Goal: Task Accomplishment & Management: Use online tool/utility

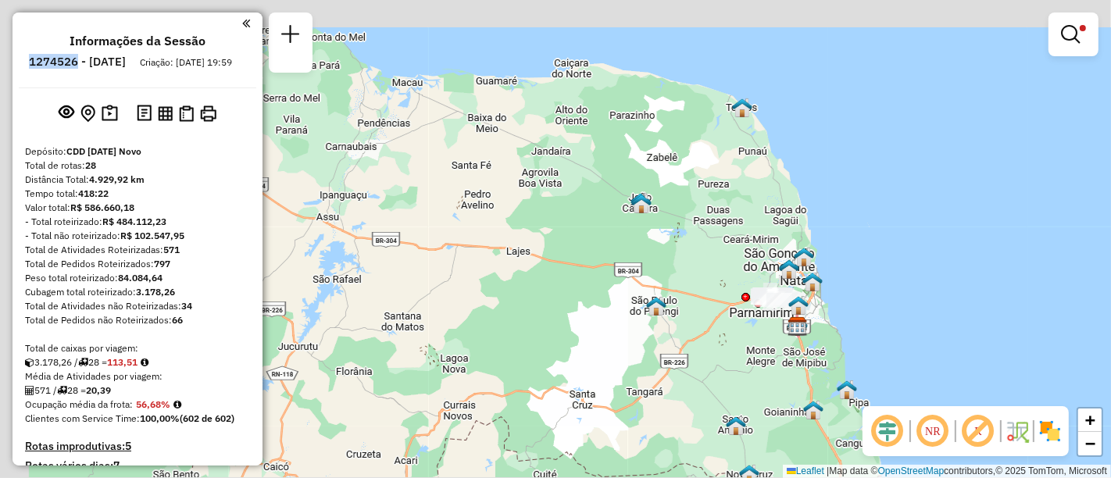
scroll to position [611, 0]
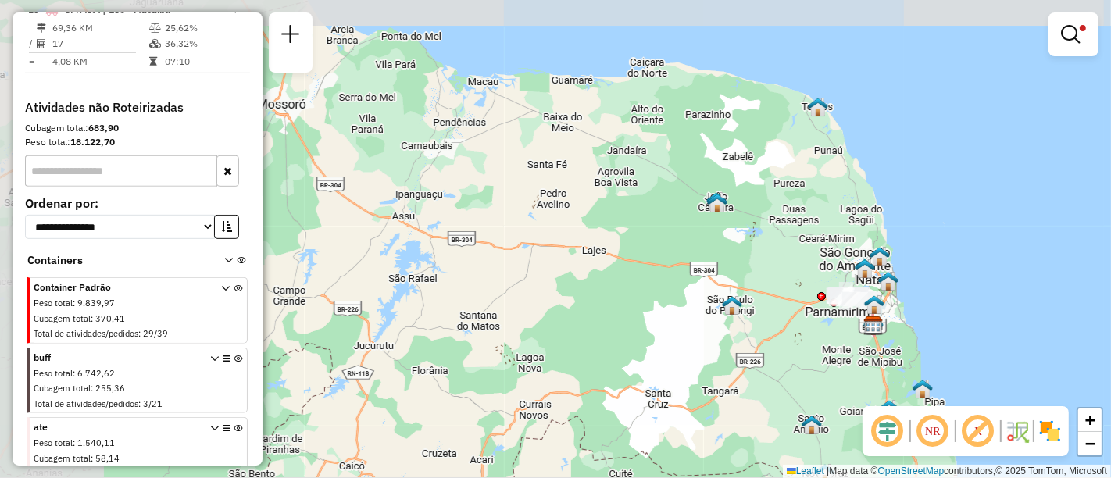
click at [805, 236] on div "Limpar filtros Janela de atendimento Grade de atendimento Capacidade Transporta…" at bounding box center [555, 239] width 1111 height 478
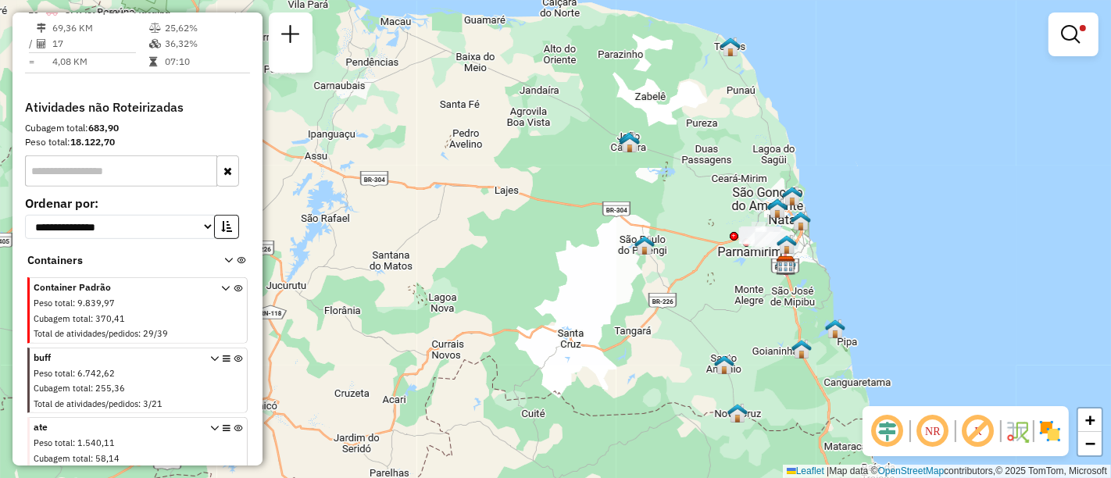
drag, startPoint x: 790, startPoint y: 306, endPoint x: 697, endPoint y: 258, distance: 105.5
click at [697, 258] on div "Limpar filtros Janela de atendimento Grade de atendimento Capacidade Transporta…" at bounding box center [555, 239] width 1111 height 478
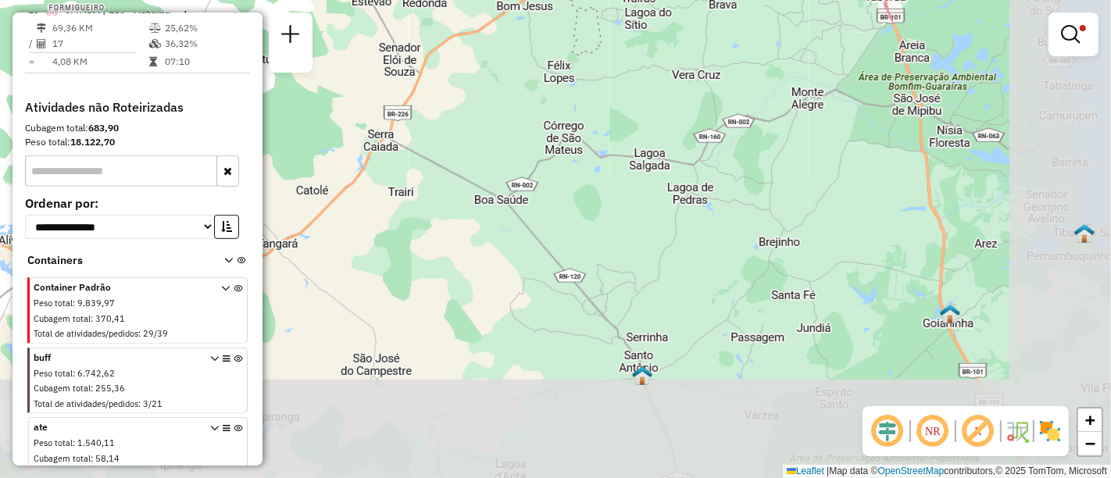
drag, startPoint x: 795, startPoint y: 351, endPoint x: 631, endPoint y: 205, distance: 220.1
click at [631, 205] on div "Limpar filtros Janela de atendimento Grade de atendimento Capacidade Transporta…" at bounding box center [555, 239] width 1111 height 478
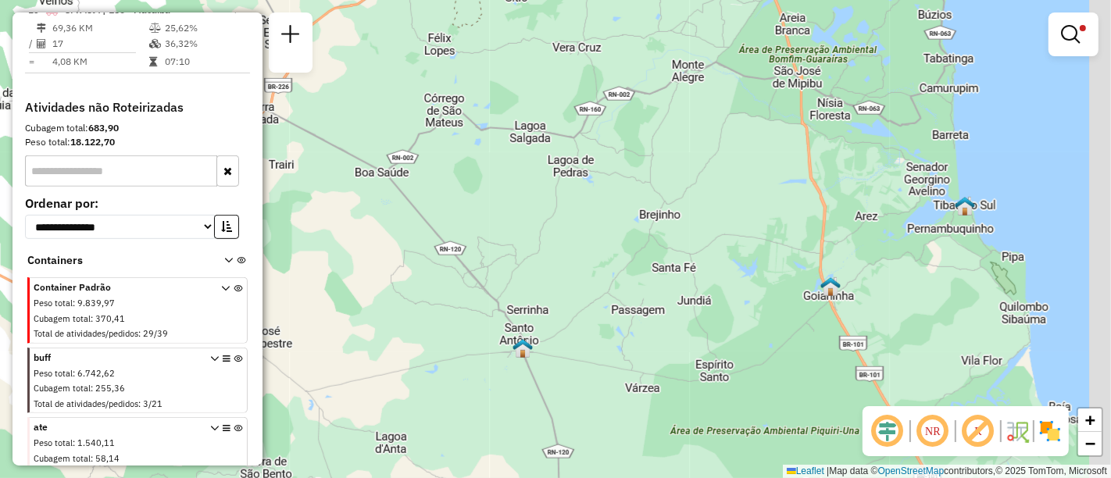
drag, startPoint x: 849, startPoint y: 294, endPoint x: 729, endPoint y: 267, distance: 122.4
click at [729, 267] on div "Limpar filtros Janela de atendimento Grade de atendimento Capacidade Transporta…" at bounding box center [555, 239] width 1111 height 478
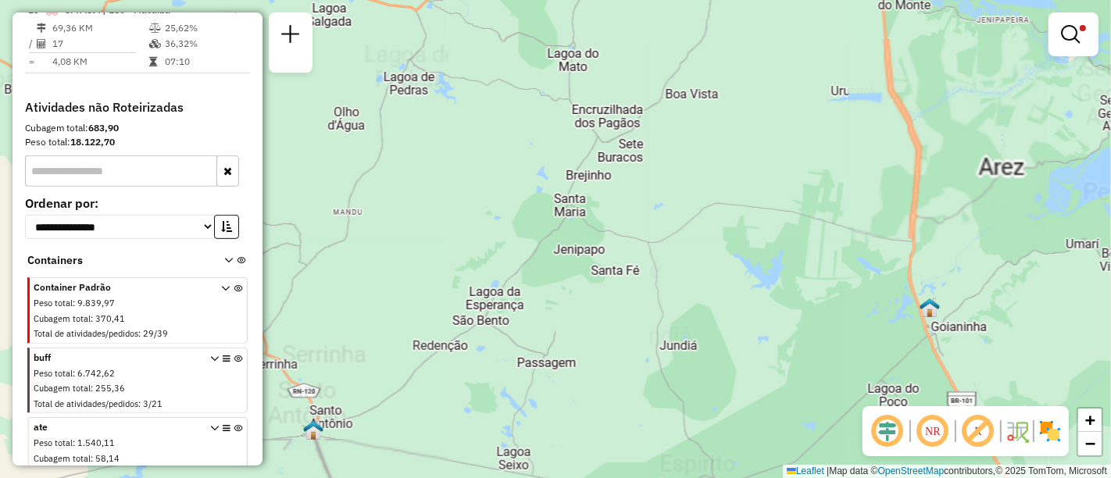
drag, startPoint x: 756, startPoint y: 281, endPoint x: 636, endPoint y: 230, distance: 129.8
click at [636, 230] on div "Limpar filtros Janela de atendimento Grade de atendimento Capacidade Transporta…" at bounding box center [555, 239] width 1111 height 478
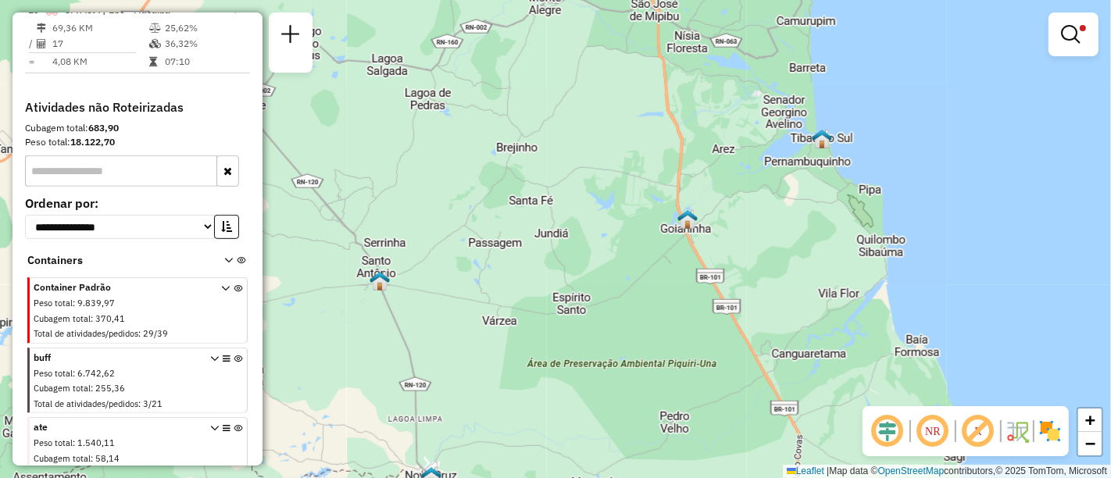
drag, startPoint x: 836, startPoint y: 269, endPoint x: 847, endPoint y: 244, distance: 28.0
click at [847, 244] on div "Limpar filtros Janela de atendimento Grade de atendimento Capacidade Transporta…" at bounding box center [555, 239] width 1111 height 478
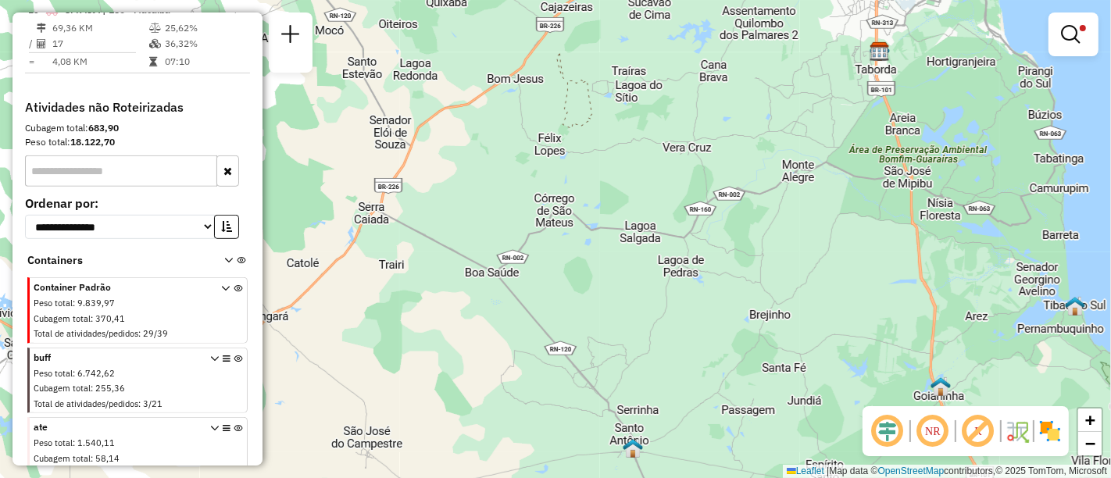
drag, startPoint x: 790, startPoint y: 270, endPoint x: 839, endPoint y: 302, distance: 58.0
click at [839, 302] on div "Limpar filtros Janela de atendimento Grade de atendimento Capacidade Transporta…" at bounding box center [555, 239] width 1111 height 478
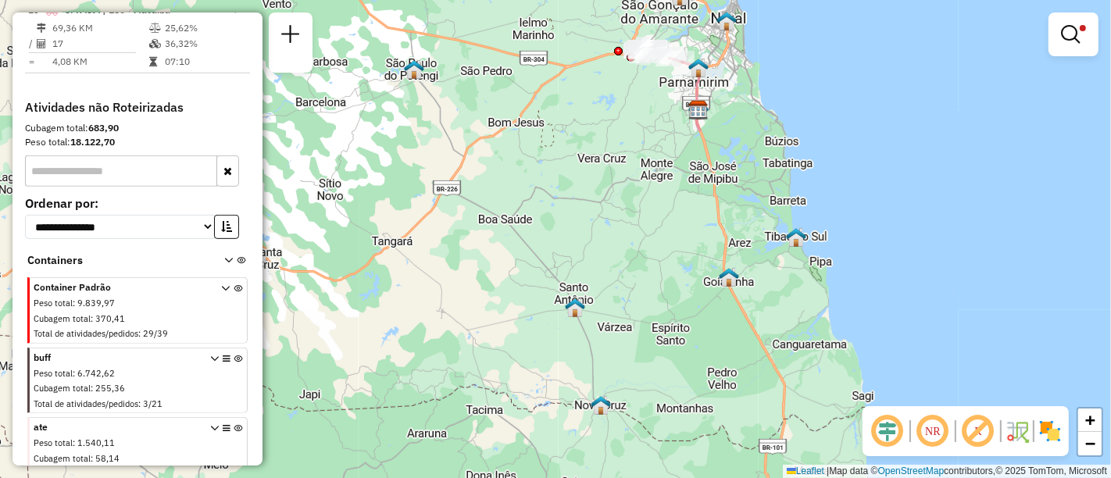
drag, startPoint x: 755, startPoint y: 201, endPoint x: 668, endPoint y: 230, distance: 91.6
click at [668, 230] on div "Limpar filtros Janela de atendimento Grade de atendimento Capacidade Transporta…" at bounding box center [555, 239] width 1111 height 478
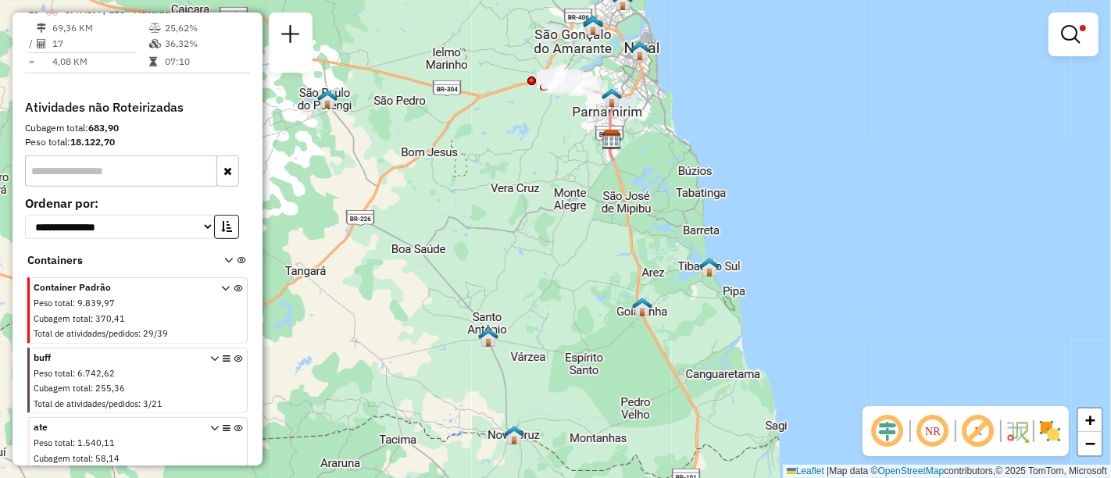
select select "**********"
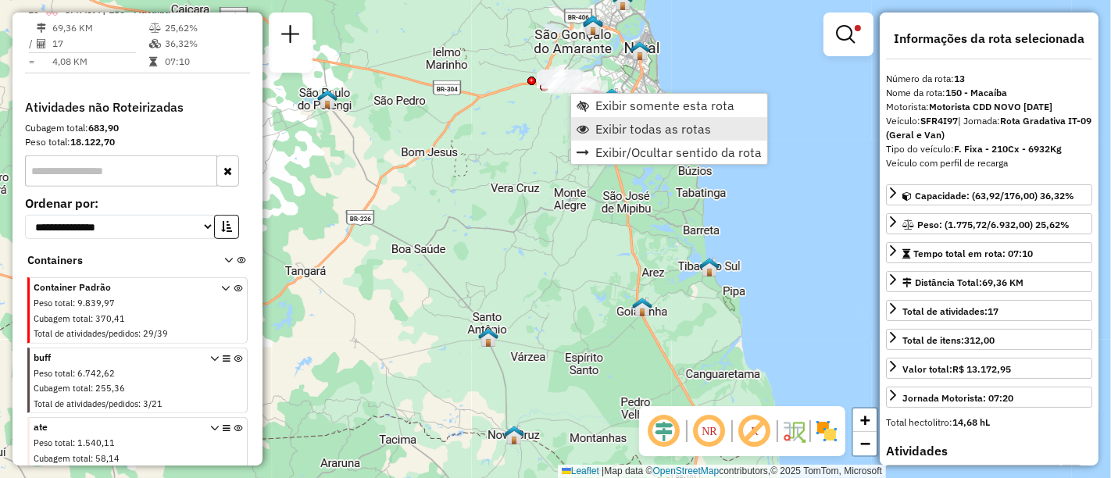
click at [647, 129] on span "Exibir todas as rotas" at bounding box center [653, 129] width 116 height 12
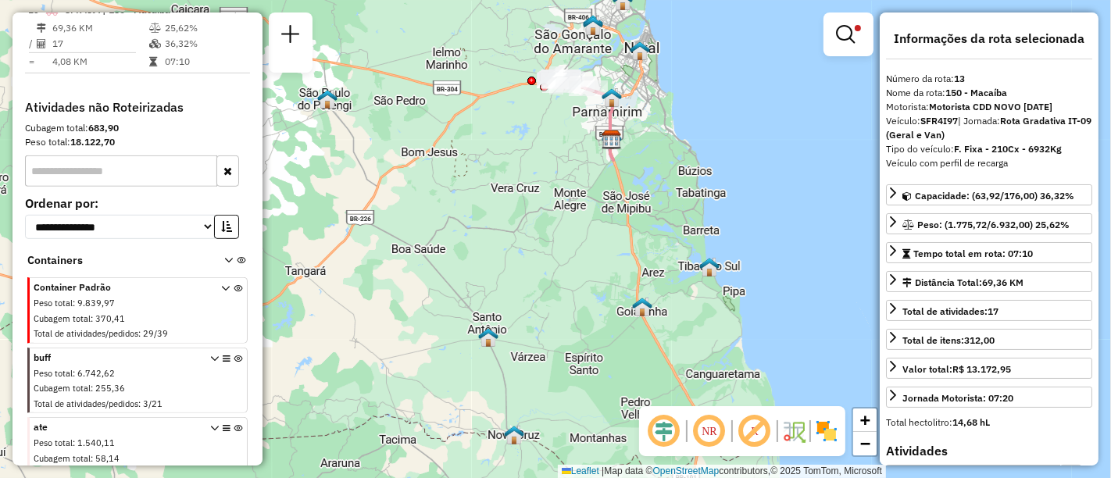
drag, startPoint x: 548, startPoint y: 130, endPoint x: 541, endPoint y: 173, distance: 44.3
click at [541, 173] on div "Limpar filtros Janela de atendimento Grade de atendimento Capacidade Transporta…" at bounding box center [555, 239] width 1111 height 478
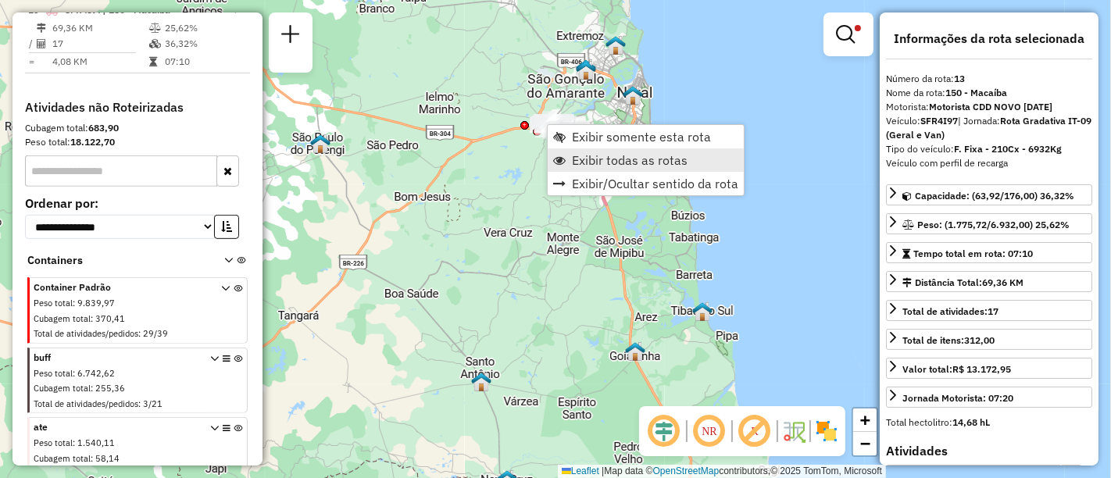
click at [583, 155] on span "Exibir todas as rotas" at bounding box center [630, 160] width 116 height 12
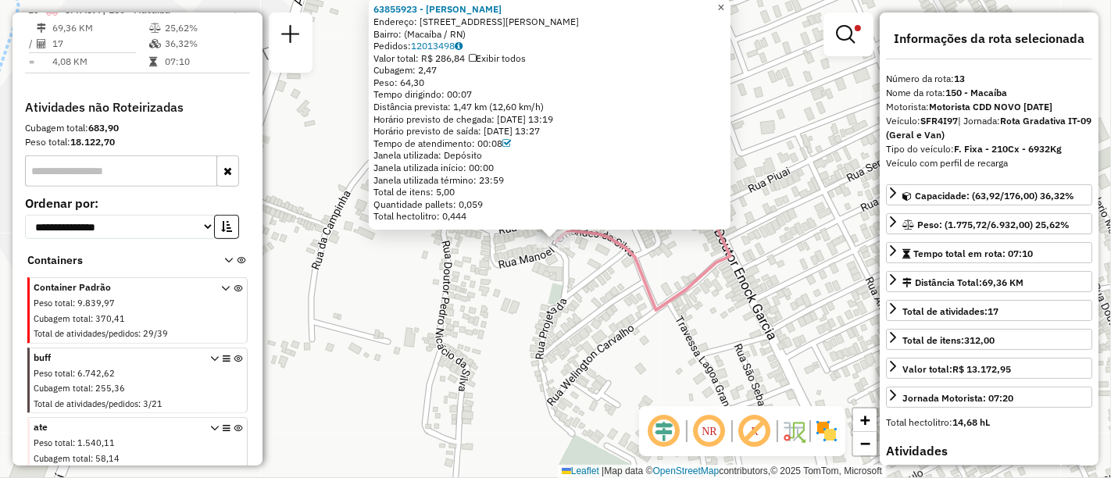
click at [724, 3] on span "×" at bounding box center [720, 7] width 7 height 13
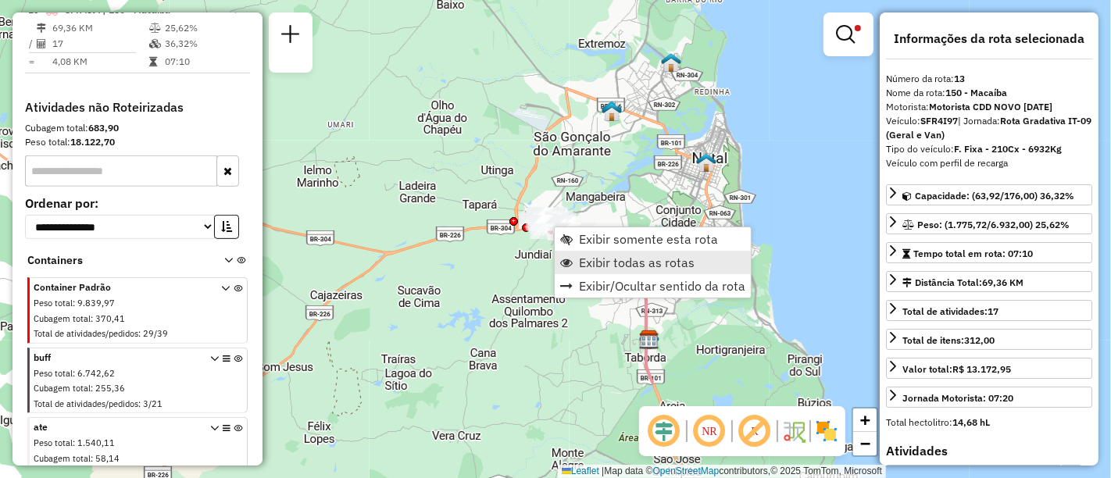
click at [617, 259] on span "Exibir todas as rotas" at bounding box center [637, 262] width 116 height 12
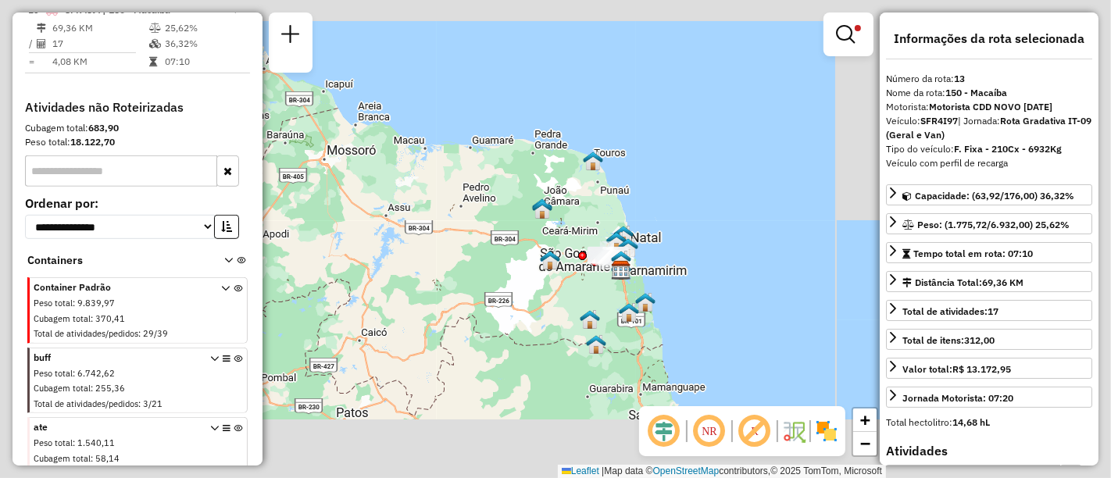
drag, startPoint x: 601, startPoint y: 268, endPoint x: 590, endPoint y: 203, distance: 65.7
click at [590, 203] on div "Limpar filtros Janela de atendimento Grade de atendimento Capacidade Transporta…" at bounding box center [555, 239] width 1111 height 478
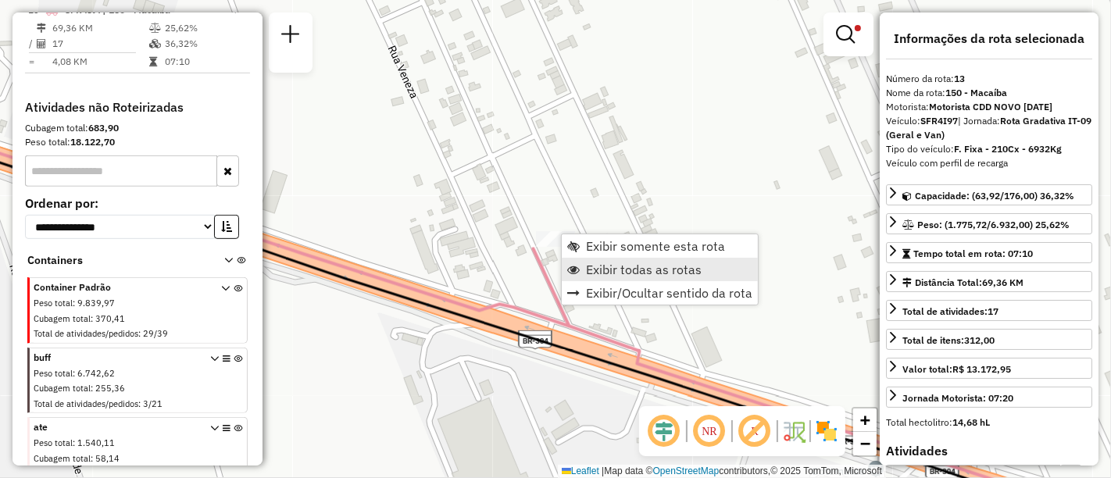
click at [578, 263] on span "Exibir todas as rotas" at bounding box center [573, 269] width 12 height 12
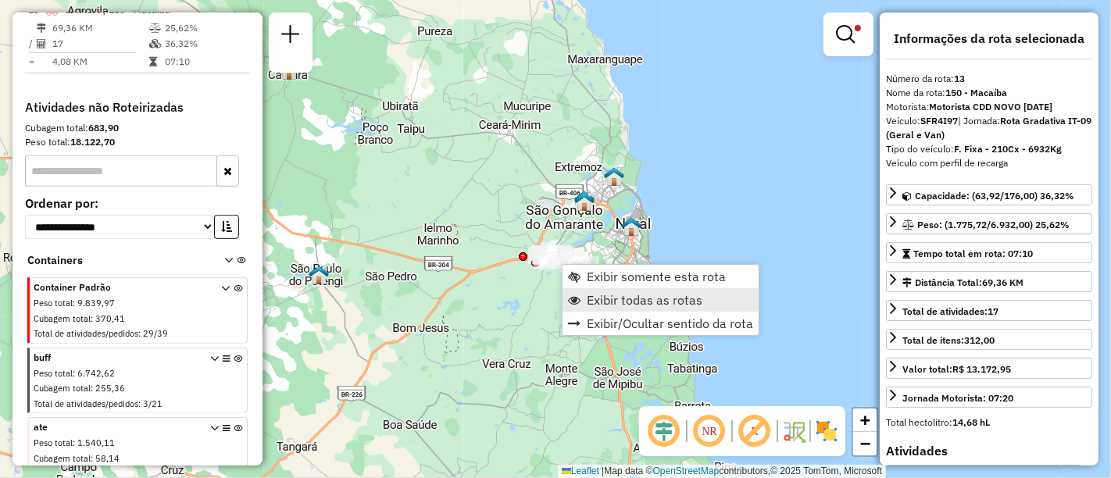
click at [582, 304] on link "Exibir todas as rotas" at bounding box center [660, 299] width 196 height 23
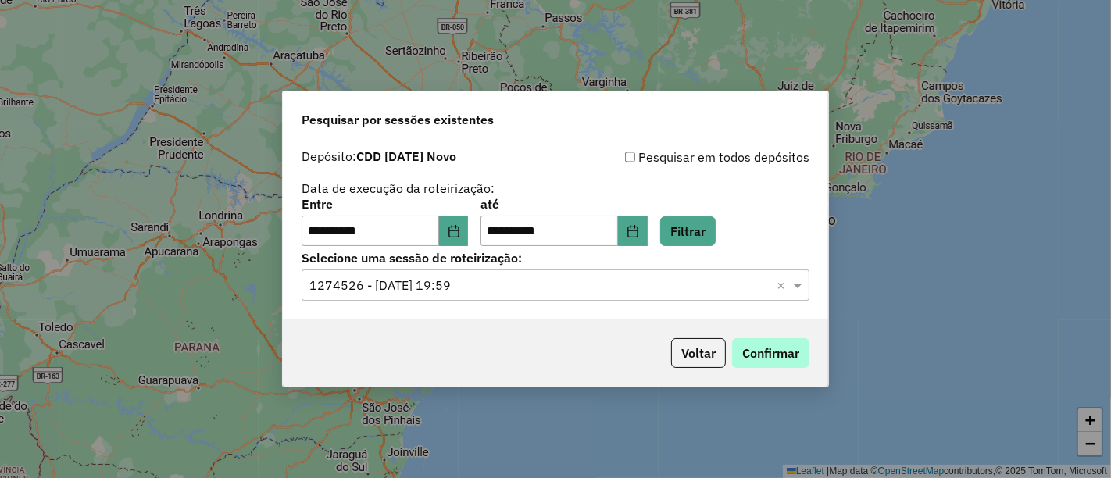
click at [786, 360] on button "Confirmar" at bounding box center [770, 353] width 77 height 30
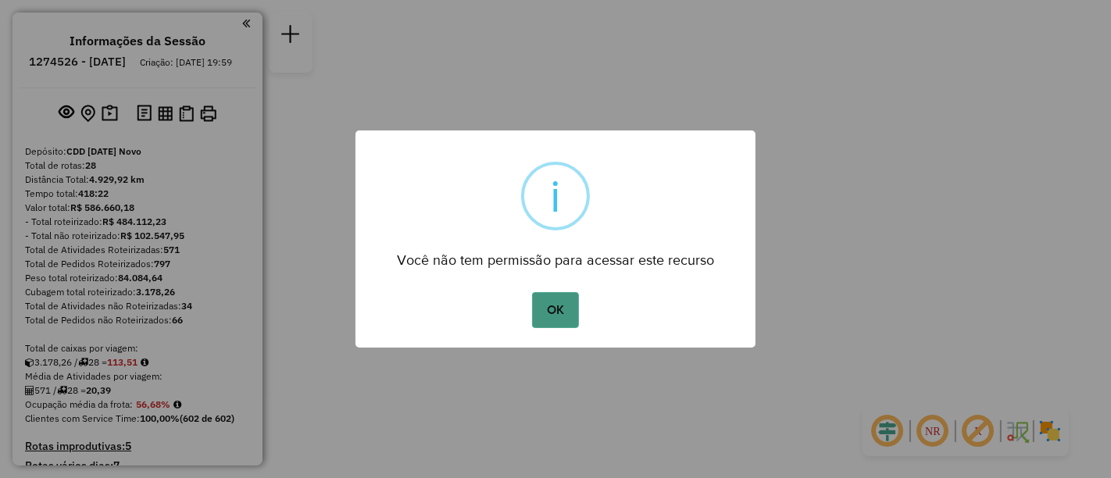
click at [544, 301] on button "OK" at bounding box center [555, 310] width 46 height 36
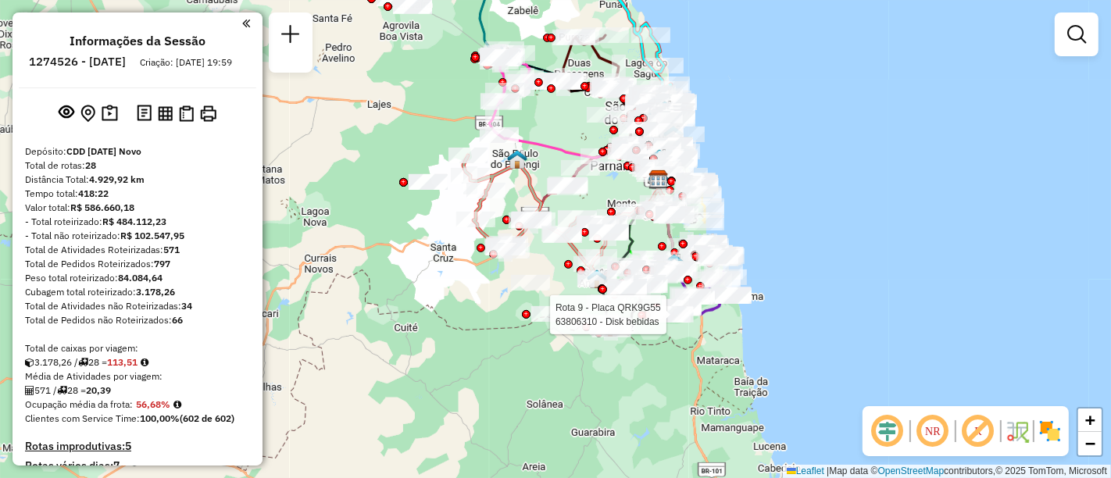
drag, startPoint x: 629, startPoint y: 408, endPoint x: 637, endPoint y: 320, distance: 88.7
click at [651, 323] on div at bounding box center [670, 315] width 47 height 16
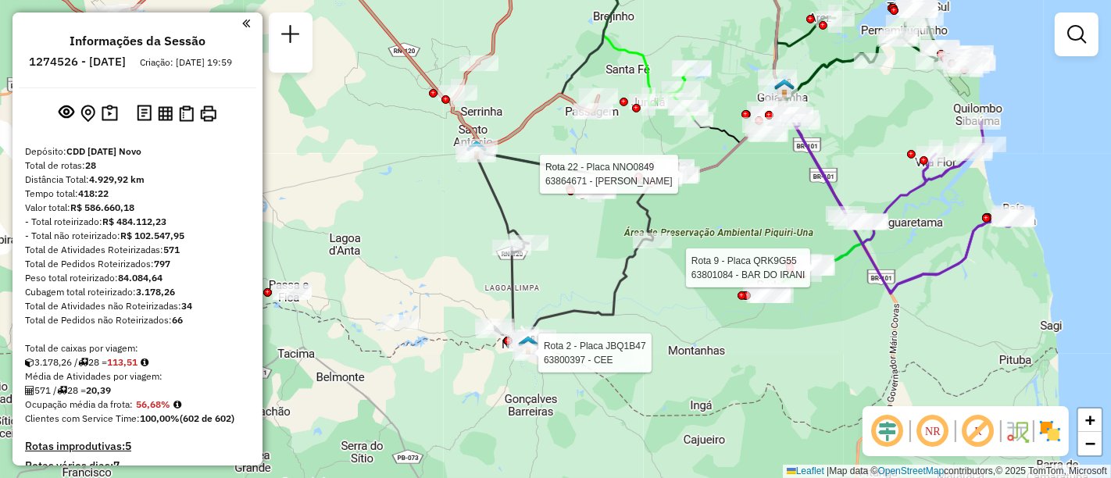
select select "**********"
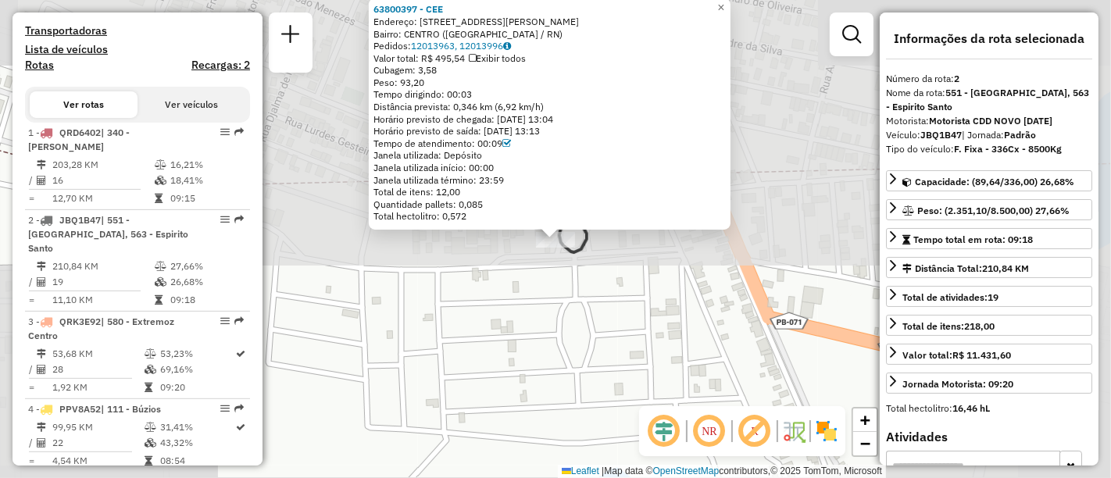
scroll to position [698, 0]
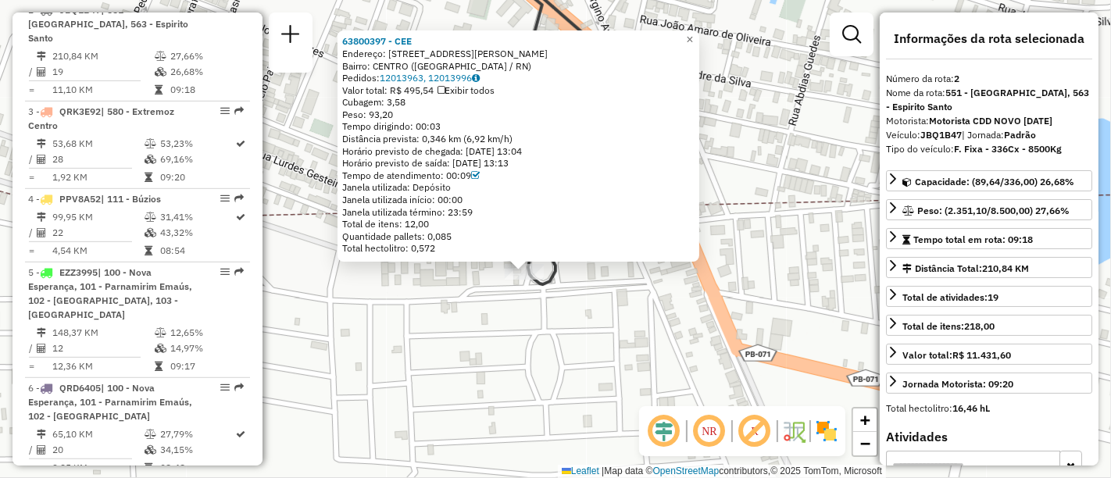
drag, startPoint x: 646, startPoint y: 297, endPoint x: 611, endPoint y: 333, distance: 50.8
click at [611, 333] on div "63800397 - CEE Endereço: Avenida Carlos Pereira Matos 151 Bairro: CENTRO (NOVA …" at bounding box center [555, 239] width 1111 height 478
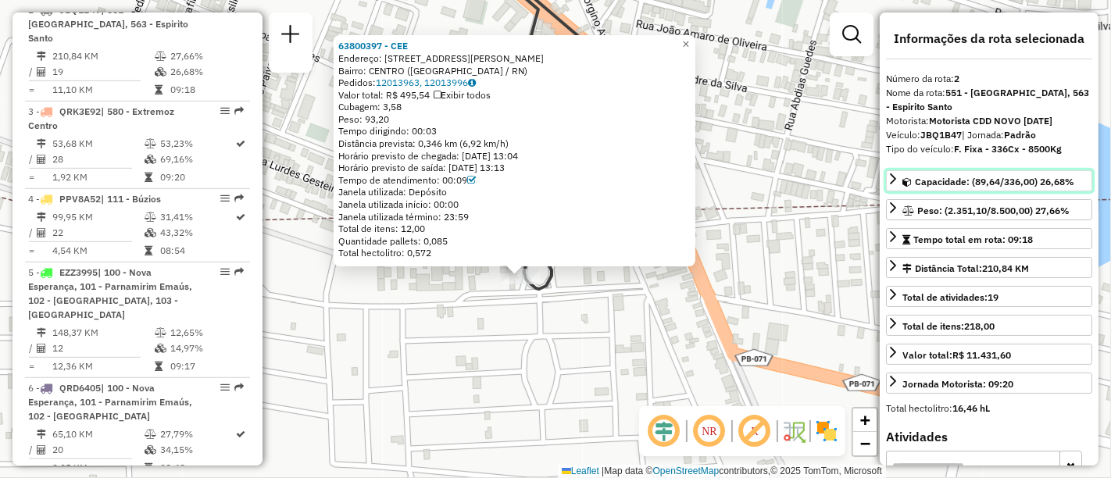
click at [942, 184] on span "Capacidade: (89,64/336,00) 26,68%" at bounding box center [993, 182] width 159 height 12
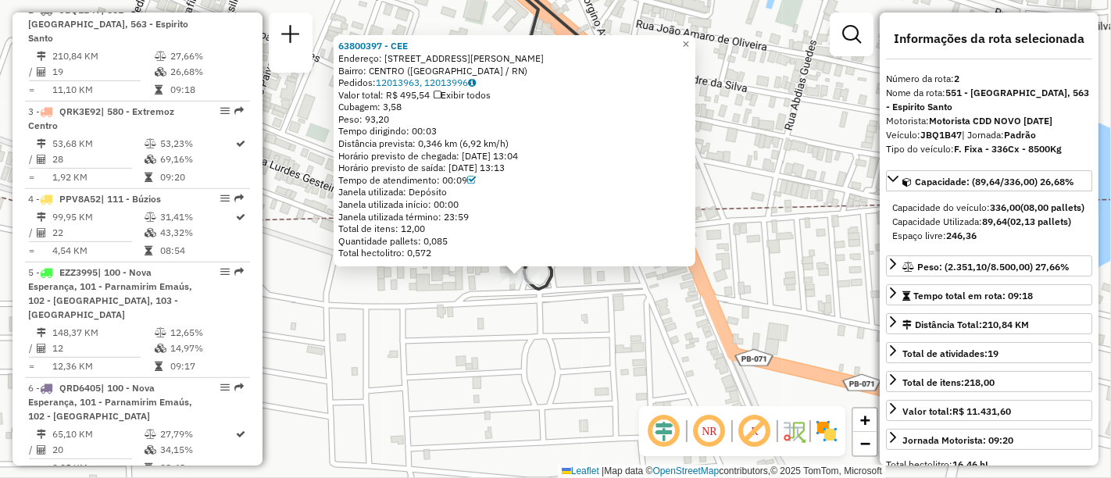
click at [729, 245] on div "63800397 - CEE Endereço: Avenida Carlos Pereira Matos 151 Bairro: CENTRO (NOVA …" at bounding box center [555, 239] width 1111 height 478
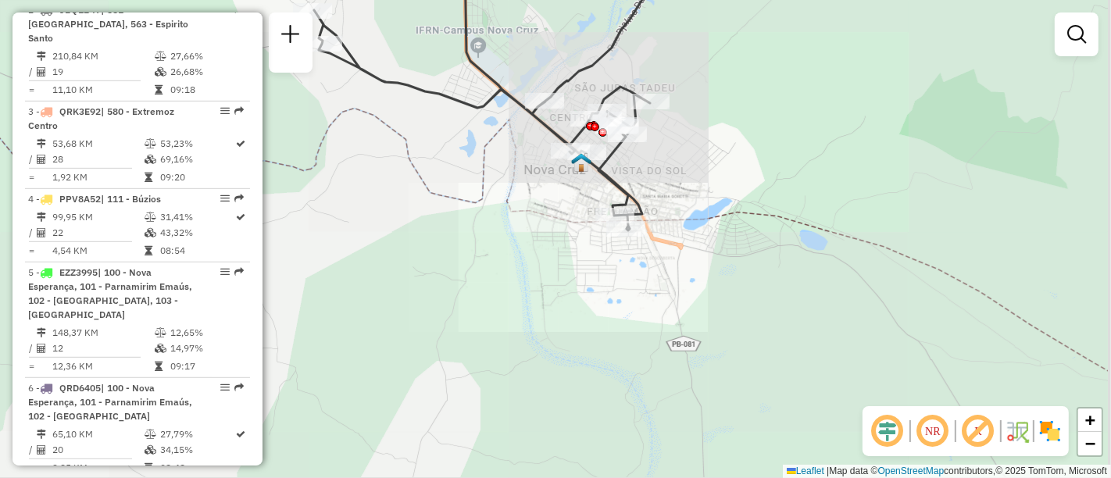
drag, startPoint x: 739, startPoint y: 187, endPoint x: 698, endPoint y: 247, distance: 72.6
click at [698, 246] on div "Janela de atendimento Grade de atendimento Capacidade Transportadoras Veículos …" at bounding box center [555, 239] width 1111 height 478
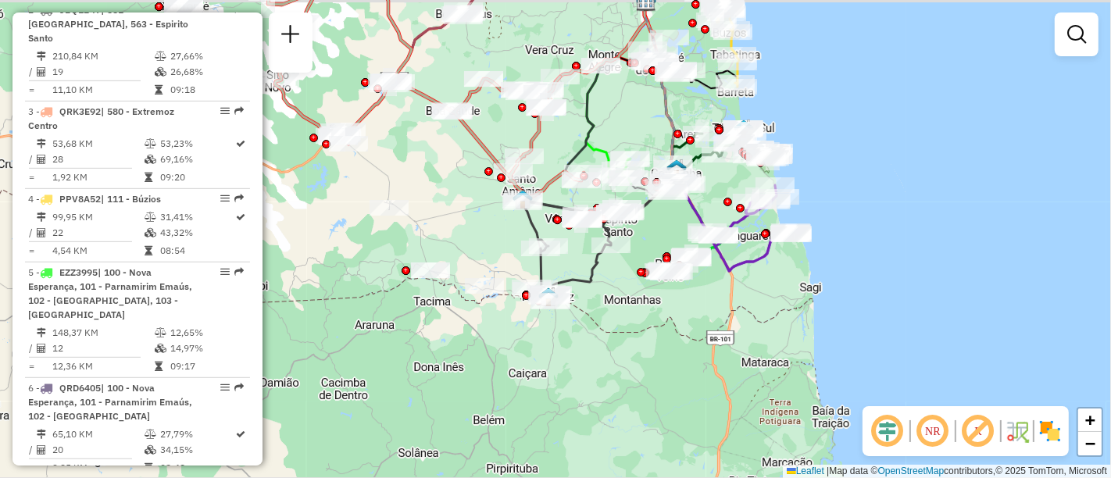
drag, startPoint x: 673, startPoint y: 248, endPoint x: 617, endPoint y: 290, distance: 69.8
click at [617, 290] on div "Janela de atendimento Grade de atendimento Capacidade Transportadoras Veículos …" at bounding box center [555, 239] width 1111 height 478
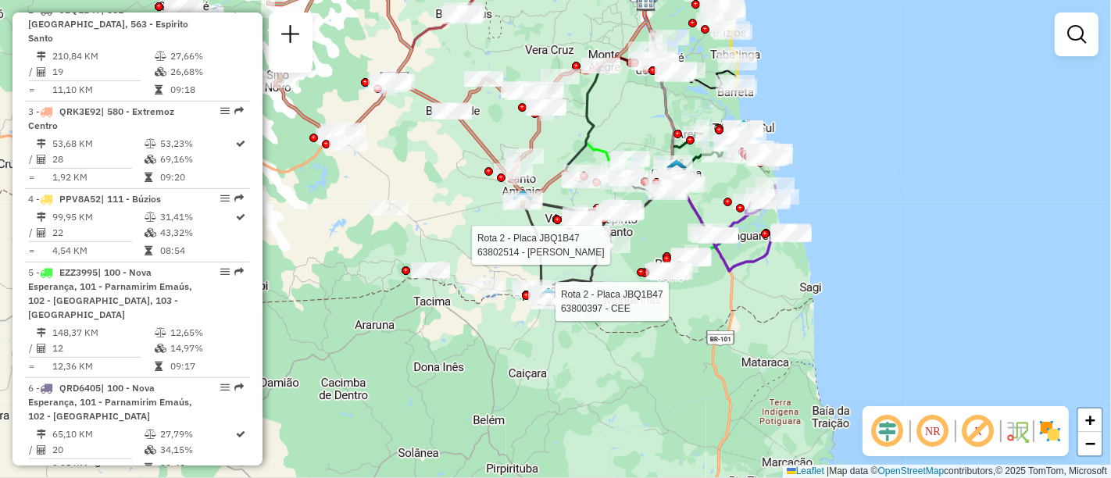
select select "**********"
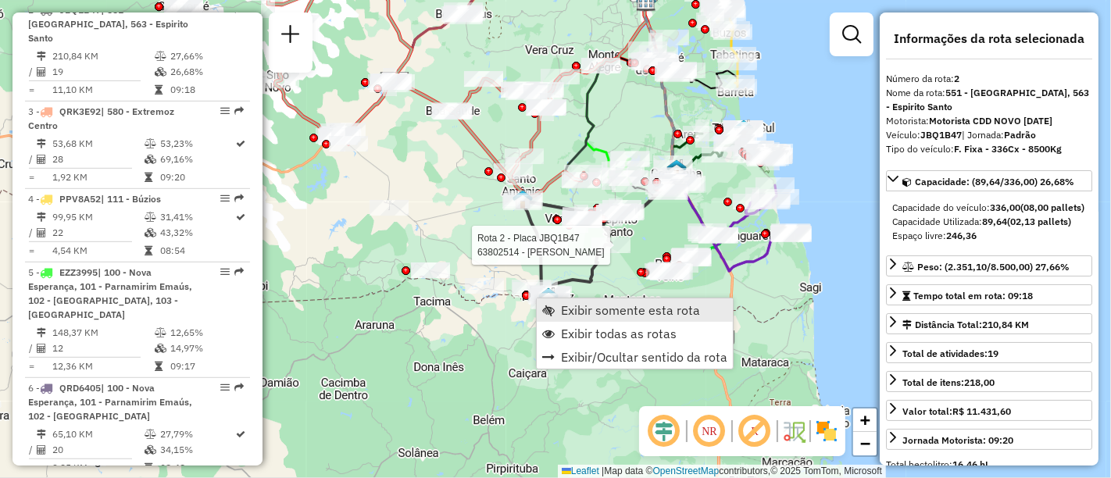
click at [612, 312] on span "Exibir somente esta rota" at bounding box center [630, 310] width 139 height 12
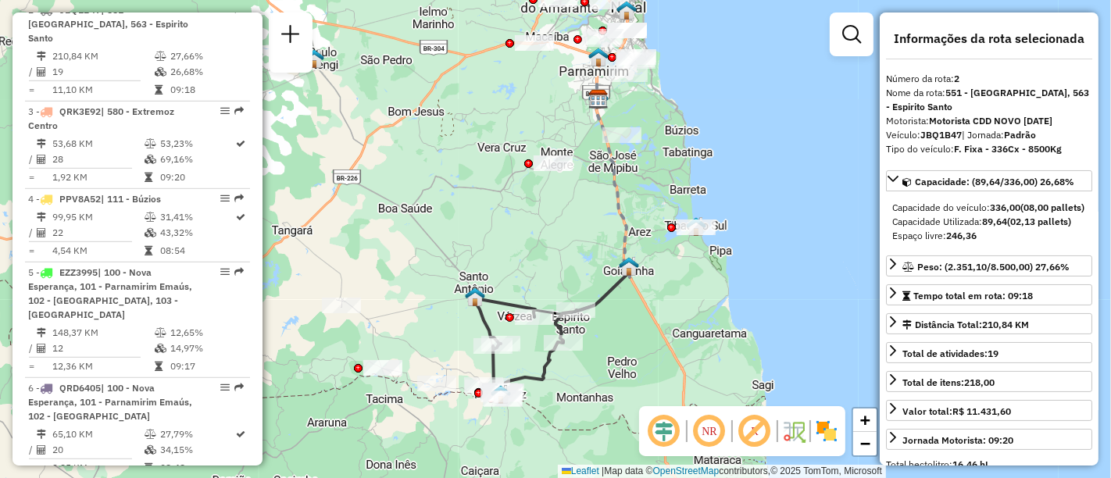
drag, startPoint x: 622, startPoint y: 244, endPoint x: 593, endPoint y: 280, distance: 46.1
click at [597, 277] on icon at bounding box center [613, 180] width 33 height 193
